Goal: Find specific page/section: Find specific page/section

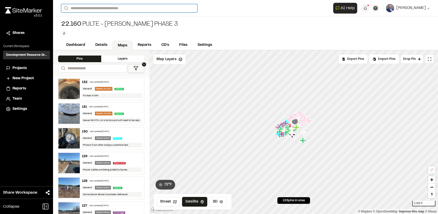
click at [88, 9] on input "Search" at bounding box center [129, 8] width 136 height 8
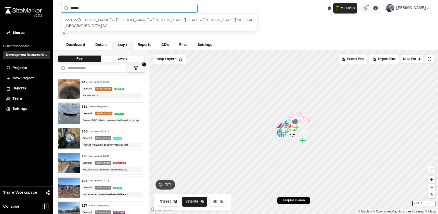
type input "******"
click at [87, 20] on p "23.152 [PERSON_NAME] & [PERSON_NAME] - [PERSON_NAME] Tract - [PERSON_NAME] Medi…" at bounding box center [159, 20] width 190 height 6
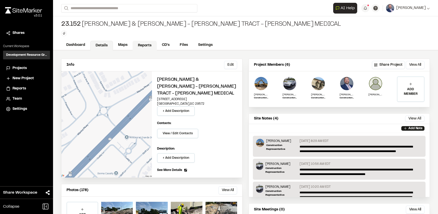
click at [147, 44] on link "Reports" at bounding box center [144, 46] width 24 height 10
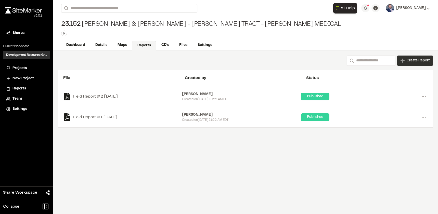
click at [404, 60] on div "Create Report" at bounding box center [415, 61] width 36 height 10
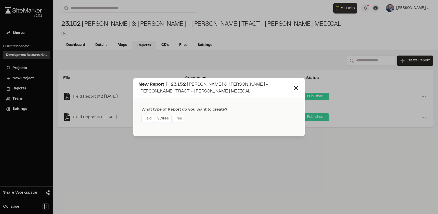
click at [148, 121] on link "Field" at bounding box center [147, 119] width 12 height 8
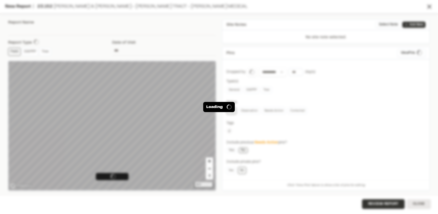
type input "**********"
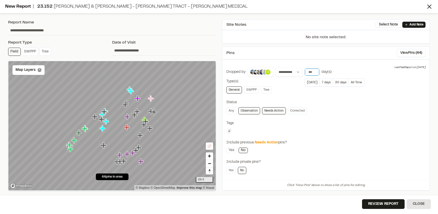
click at [307, 72] on input "number" at bounding box center [312, 72] width 14 height 7
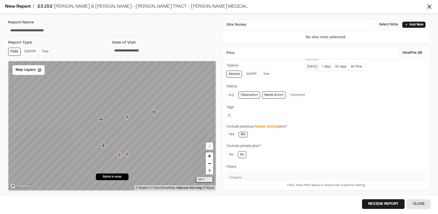
scroll to position [55, 0]
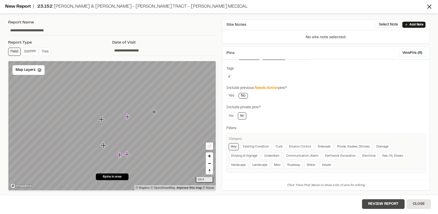
type input "*"
click at [386, 204] on button "Review Report" at bounding box center [383, 204] width 43 height 10
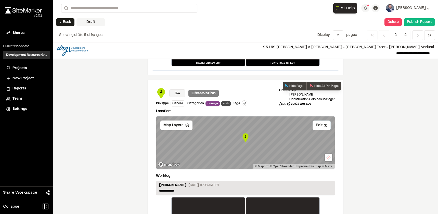
scroll to position [852, 0]
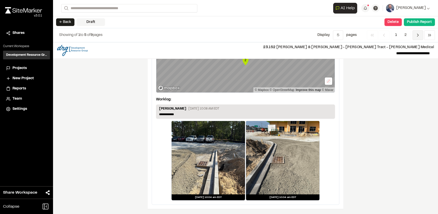
click at [417, 36] on icon "Navigation" at bounding box center [417, 35] width 5 height 5
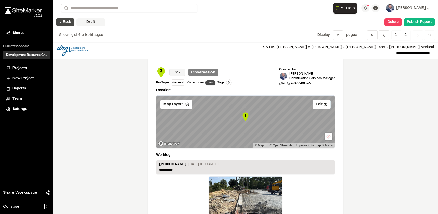
click at [67, 23] on button "← Back" at bounding box center [65, 22] width 18 height 8
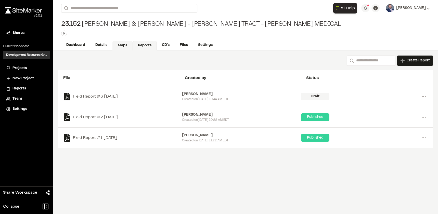
click at [117, 45] on link "Maps" at bounding box center [122, 46] width 20 height 10
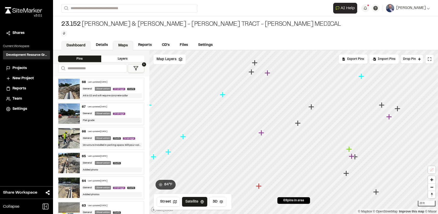
click at [71, 44] on link "Dashboard" at bounding box center [76, 46] width 30 height 10
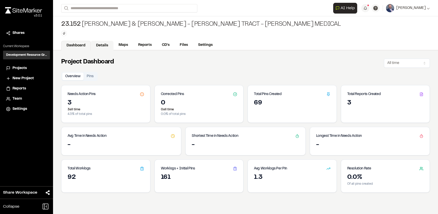
click at [98, 44] on link "Details" at bounding box center [102, 46] width 23 height 10
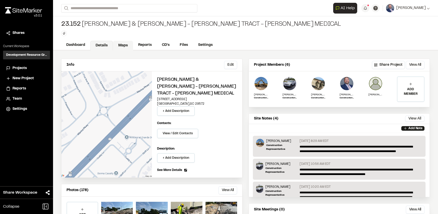
click at [123, 46] on link "Maps" at bounding box center [123, 46] width 20 height 10
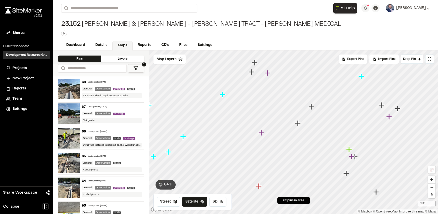
click at [135, 67] on icon at bounding box center [135, 68] width 5 height 5
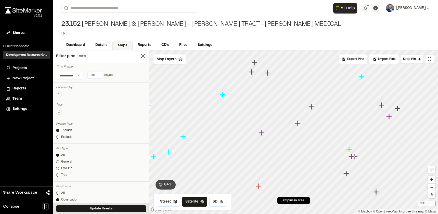
click at [60, 92] on button at bounding box center [59, 95] width 6 height 6
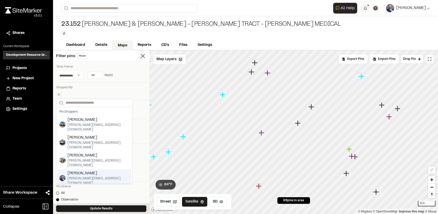
click at [79, 171] on span "[PERSON_NAME]" at bounding box center [99, 174] width 62 height 6
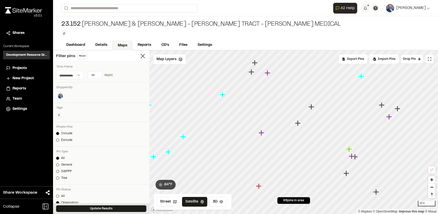
click at [93, 95] on div at bounding box center [101, 96] width 90 height 9
click at [95, 77] on input "number" at bounding box center [95, 75] width 14 height 7
click at [73, 85] on button "7 days" at bounding box center [77, 85] width 13 height 8
type input "*"
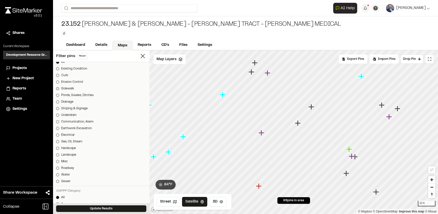
scroll to position [178, 0]
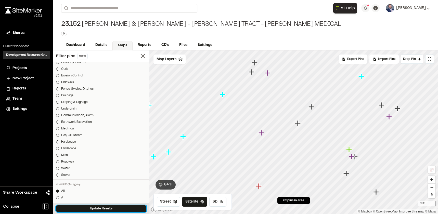
click at [96, 206] on button "Update Results" at bounding box center [101, 208] width 90 height 7
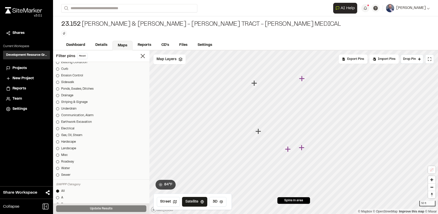
click at [253, 82] on icon "Map marker" at bounding box center [254, 83] width 7 height 7
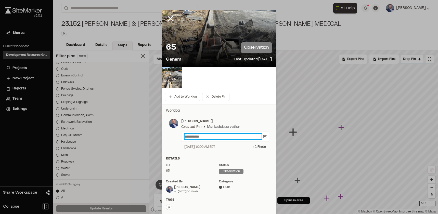
click at [199, 137] on p "**********" at bounding box center [222, 137] width 77 height 6
click at [188, 135] on p "**********" at bounding box center [222, 137] width 77 height 6
click at [199, 137] on p "**********" at bounding box center [222, 137] width 77 height 6
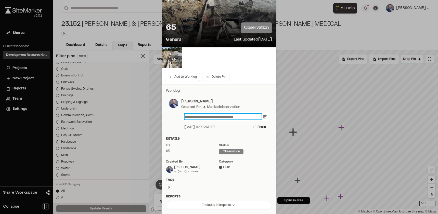
scroll to position [0, 0]
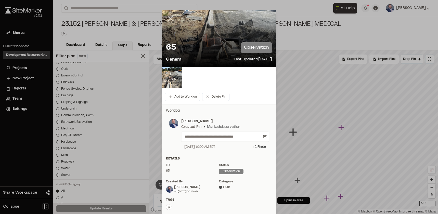
click at [170, 17] on line at bounding box center [170, 19] width 4 height 4
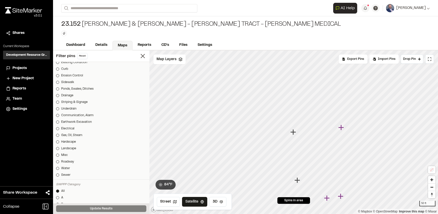
click at [293, 135] on icon "Map marker" at bounding box center [293, 132] width 6 height 6
click at [173, 60] on span "Map Layers" at bounding box center [166, 60] width 20 height 6
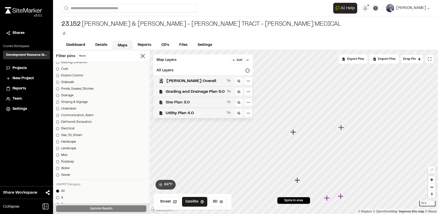
click at [180, 104] on span "Site Plan 3.0" at bounding box center [195, 102] width 59 height 6
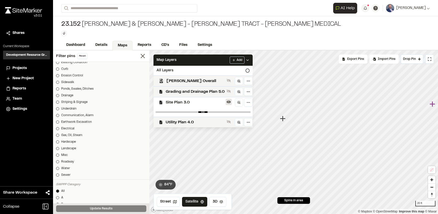
click at [229, 99] on button at bounding box center [228, 102] width 6 height 6
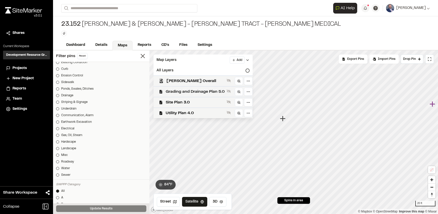
click at [208, 92] on span "Grading and Drainage Plan 5.0" at bounding box center [195, 92] width 59 height 6
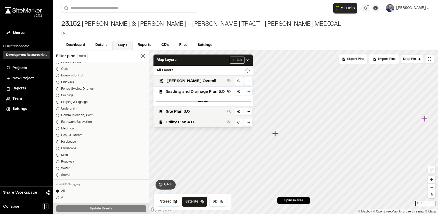
drag, startPoint x: 283, startPoint y: 119, endPoint x: 275, endPoint y: 134, distance: 16.6
click at [275, 134] on icon "Map marker" at bounding box center [275, 133] width 6 height 6
click at [227, 101] on input "range" at bounding box center [202, 102] width 95 height 2
drag, startPoint x: 227, startPoint y: 102, endPoint x: 204, endPoint y: 104, distance: 23.8
type input "****"
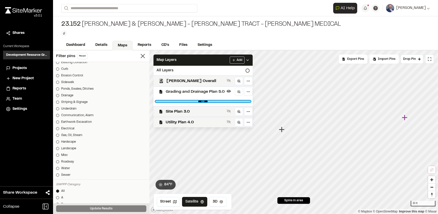
click at [204, 102] on input "range" at bounding box center [202, 102] width 95 height 2
click at [282, 132] on icon "Map marker" at bounding box center [281, 130] width 6 height 6
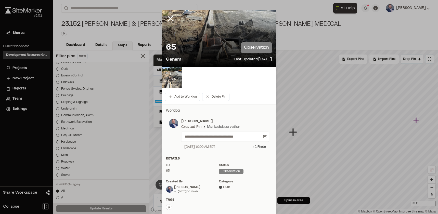
scroll to position [64, 0]
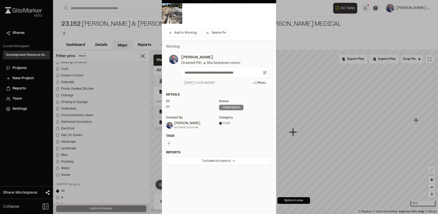
click at [263, 74] on div "**********" at bounding box center [225, 73] width 88 height 10
click at [265, 73] on div "**********" at bounding box center [225, 73] width 88 height 10
click at [263, 72] on icon at bounding box center [265, 73] width 4 height 4
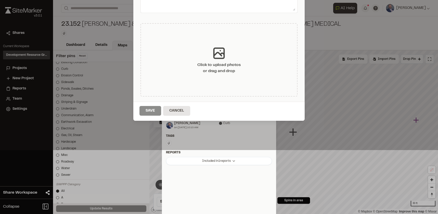
type textarea "**********"
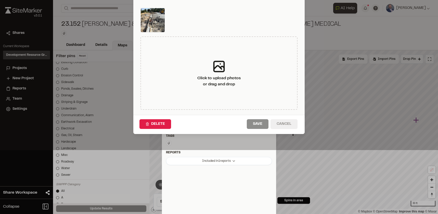
click at [277, 123] on button "Cancel" at bounding box center [283, 124] width 27 height 10
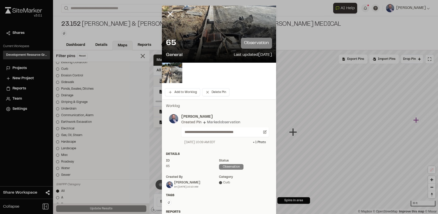
scroll to position [0, 0]
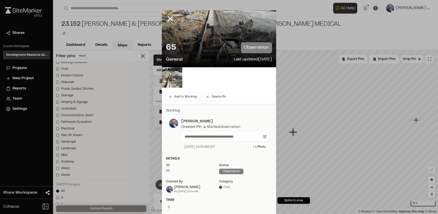
drag, startPoint x: 168, startPoint y: 19, endPoint x: 175, endPoint y: 27, distance: 10.9
click at [168, 18] on line at bounding box center [170, 19] width 4 height 4
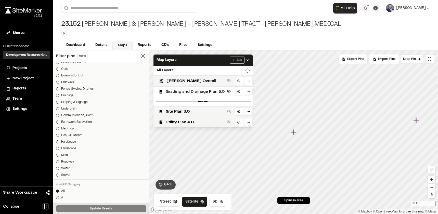
click at [228, 38] on div "23.152 [PERSON_NAME] & [PERSON_NAME] - [PERSON_NAME] Tract - [PERSON_NAME] Medi…" at bounding box center [245, 28] width 385 height 24
click at [119, 45] on link "Maps" at bounding box center [122, 46] width 20 height 10
click at [140, 55] on icon at bounding box center [142, 55] width 7 height 7
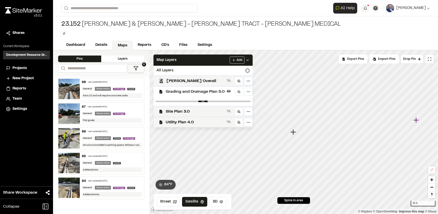
click at [294, 134] on icon "Map marker" at bounding box center [293, 132] width 6 height 6
click at [136, 164] on div "General Observation Curb" at bounding box center [112, 163] width 60 height 5
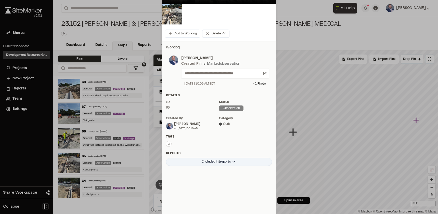
scroll to position [64, 0]
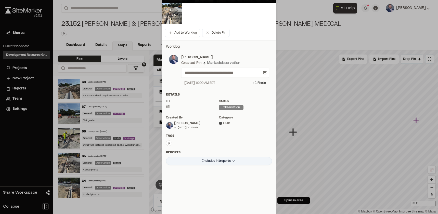
click at [202, 158] on html "Close sidebar v 3.0.1 Shares Current Workspace Development Resource Group DR Pr…" at bounding box center [219, 107] width 438 height 214
click at [207, 149] on html "Close sidebar v 3.0.1 Shares Current Workspace Development Resource Group DR Pr…" at bounding box center [219, 107] width 438 height 214
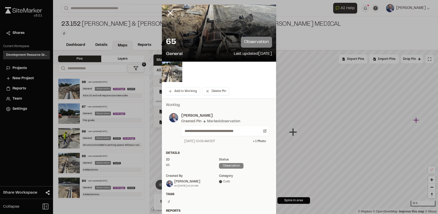
scroll to position [0, 0]
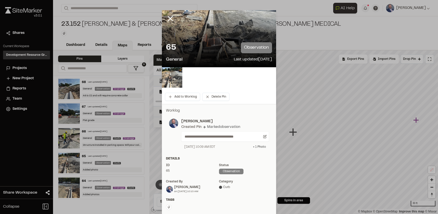
click at [257, 148] on div "+ 1 Photo" at bounding box center [259, 147] width 13 height 5
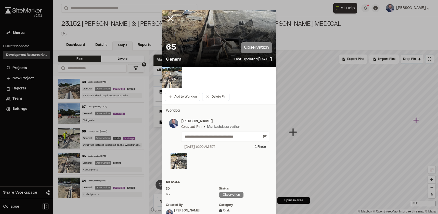
click at [200, 42] on div "65 observation General Last updated [DATE]" at bounding box center [219, 52] width 114 height 29
click at [168, 15] on icon at bounding box center [170, 18] width 9 height 9
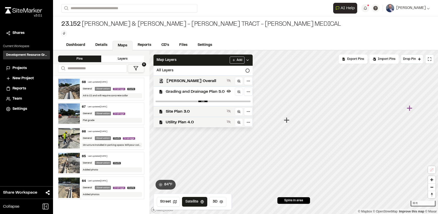
drag, startPoint x: 293, startPoint y: 134, endPoint x: 286, endPoint y: 126, distance: 11.3
click at [286, 123] on icon "Map marker" at bounding box center [287, 120] width 6 height 6
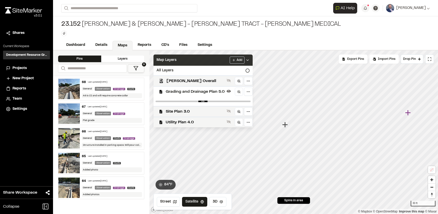
click at [245, 60] on icon at bounding box center [247, 60] width 4 height 4
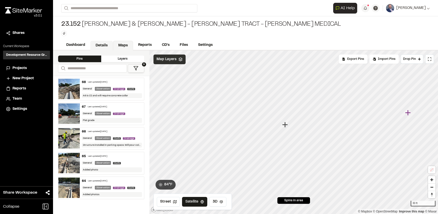
click at [106, 46] on link "Details" at bounding box center [101, 46] width 23 height 10
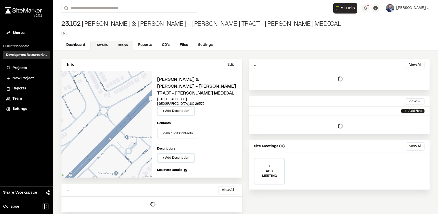
click at [121, 47] on link "Maps" at bounding box center [123, 46] width 20 height 10
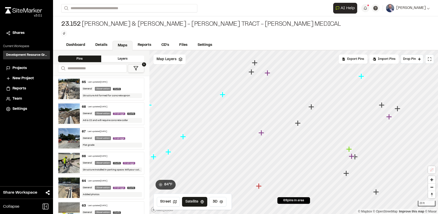
click at [126, 81] on div "65 Last updated [DATE]" at bounding box center [112, 82] width 60 height 5
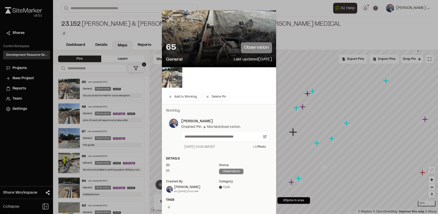
click at [166, 17] on icon at bounding box center [170, 18] width 9 height 9
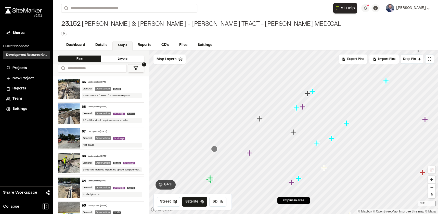
click at [125, 87] on div "General Observation Curb" at bounding box center [112, 89] width 60 height 5
click at [129, 110] on div "68 Last updated [DATE] General Observation Drainage Curb A6 is CI and will requ…" at bounding box center [112, 114] width 64 height 22
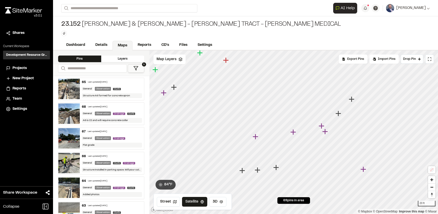
click at [127, 136] on div "General Observation Drainage" at bounding box center [112, 138] width 60 height 5
click at [134, 161] on div "Curb Drainage" at bounding box center [125, 163] width 24 height 5
click at [111, 189] on div "General Observation Drainage Curb" at bounding box center [112, 187] width 60 height 5
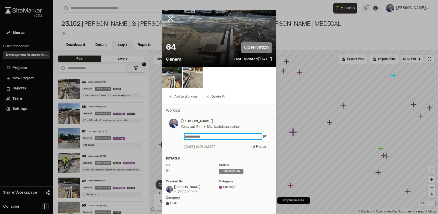
click at [191, 134] on p "**********" at bounding box center [222, 137] width 77 height 6
click at [166, 19] on icon at bounding box center [170, 18] width 9 height 9
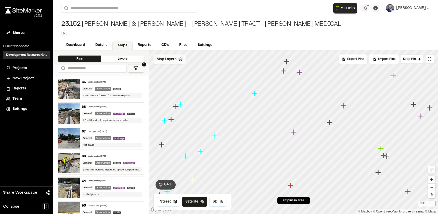
drag, startPoint x: 177, startPoint y: 55, endPoint x: 180, endPoint y: 63, distance: 8.7
click at [177, 55] on div "Map Layers" at bounding box center [169, 60] width 32 height 10
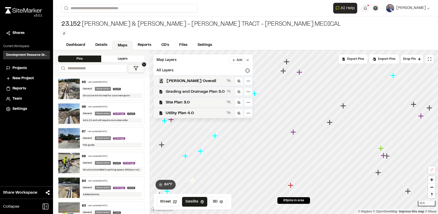
click at [187, 90] on span "Grading and Drainage Plan 5.0" at bounding box center [195, 92] width 59 height 6
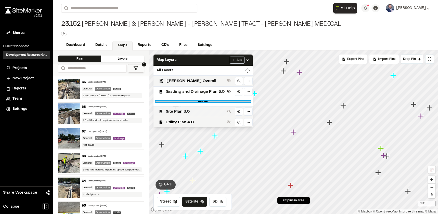
drag, startPoint x: 245, startPoint y: 101, endPoint x: 200, endPoint y: 110, distance: 46.0
type input "****"
click at [204, 102] on input "range" at bounding box center [202, 102] width 95 height 2
click at [128, 181] on div "64 Last updated [DATE]" at bounding box center [112, 181] width 60 height 5
